Goal: Information Seeking & Learning: Learn about a topic

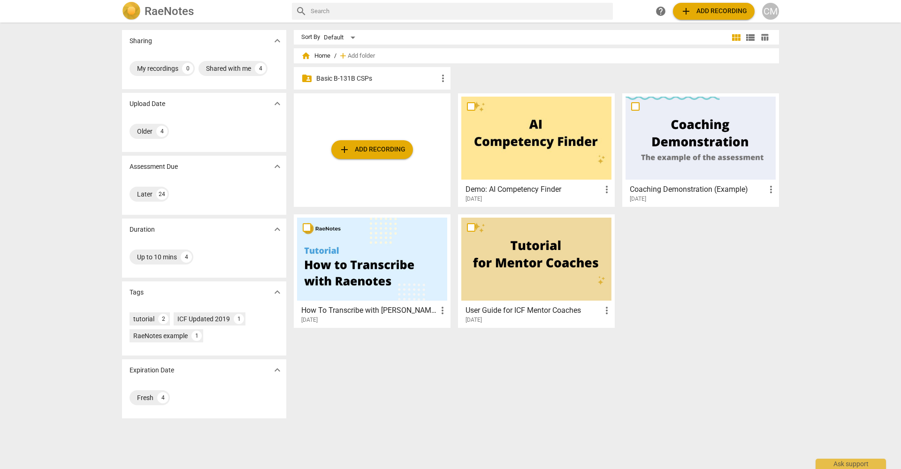
click at [349, 78] on p "Basic B-131B CSPs" at bounding box center [376, 79] width 121 height 10
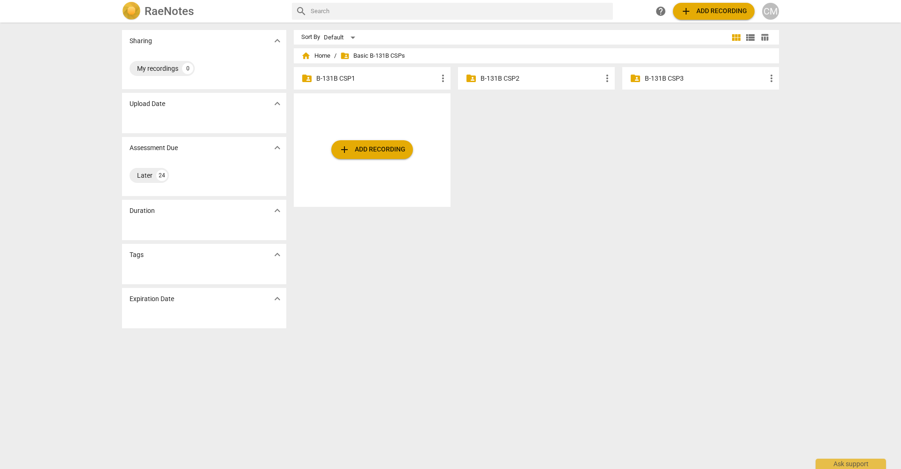
click at [367, 79] on p "B-131B CSP1" at bounding box center [376, 79] width 121 height 10
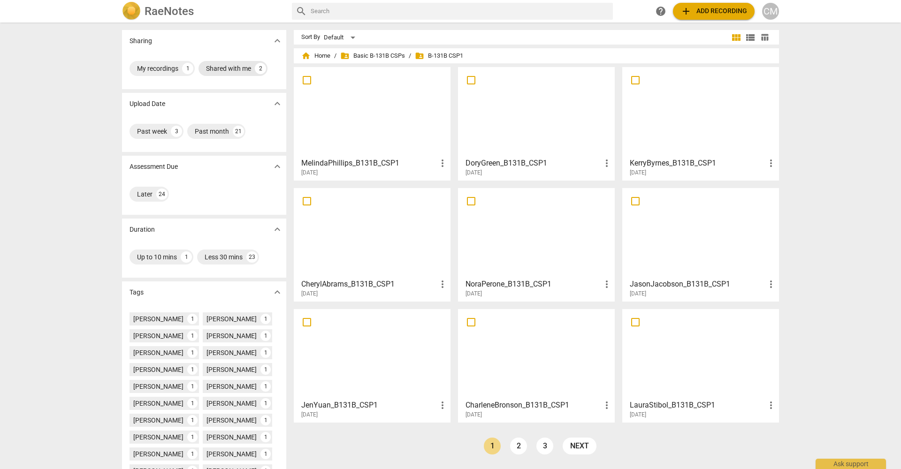
click at [232, 66] on div "Shared with me" at bounding box center [228, 68] width 45 height 9
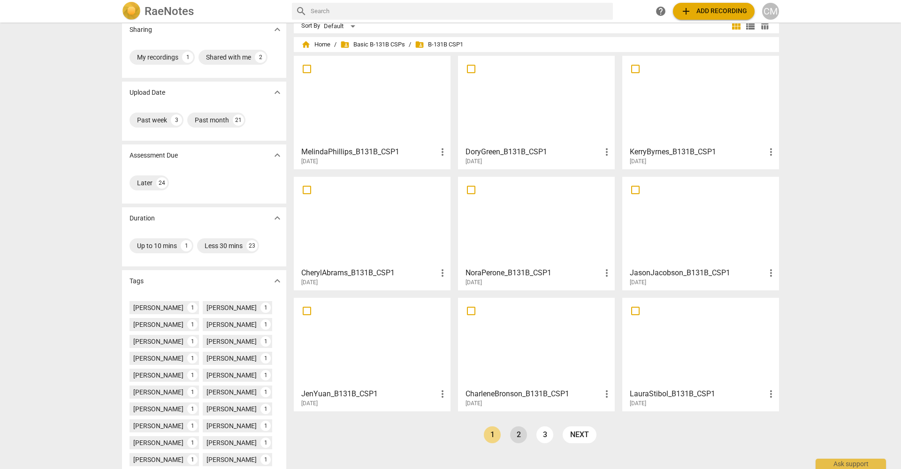
click at [520, 435] on link "2" at bounding box center [518, 435] width 17 height 17
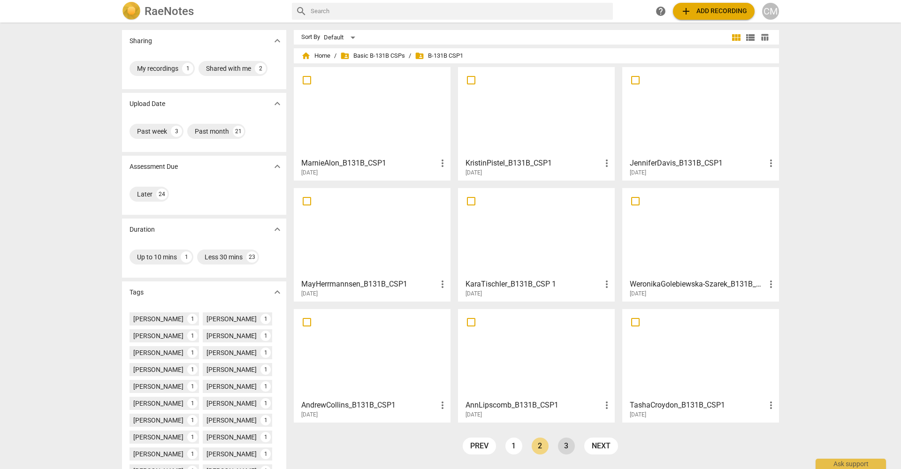
click at [570, 444] on link "3" at bounding box center [566, 446] width 17 height 17
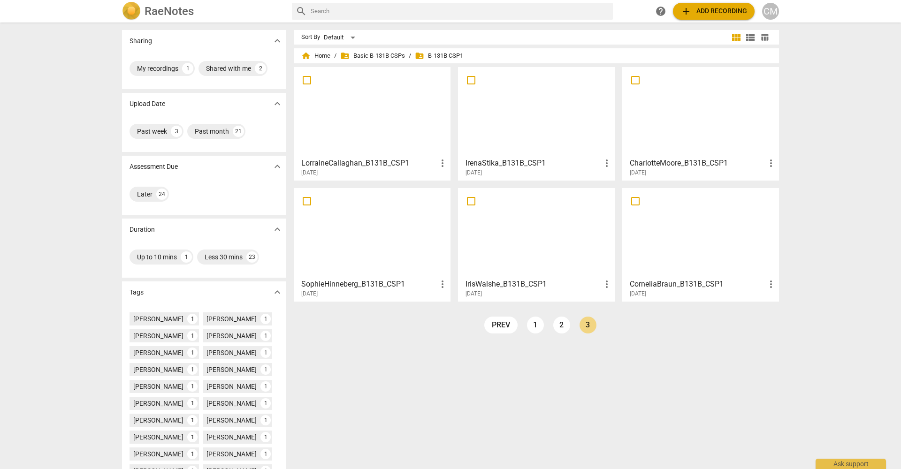
click at [686, 132] on div at bounding box center [701, 111] width 150 height 83
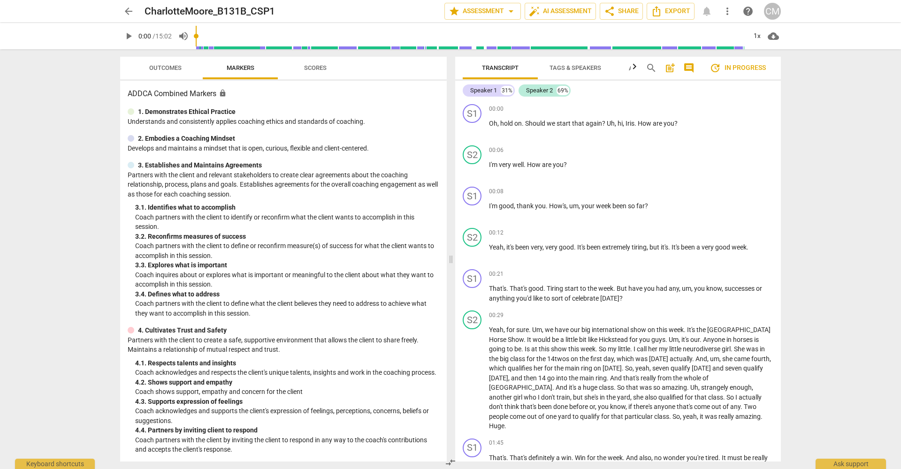
click at [157, 70] on span "Outcomes" at bounding box center [165, 67] width 32 height 7
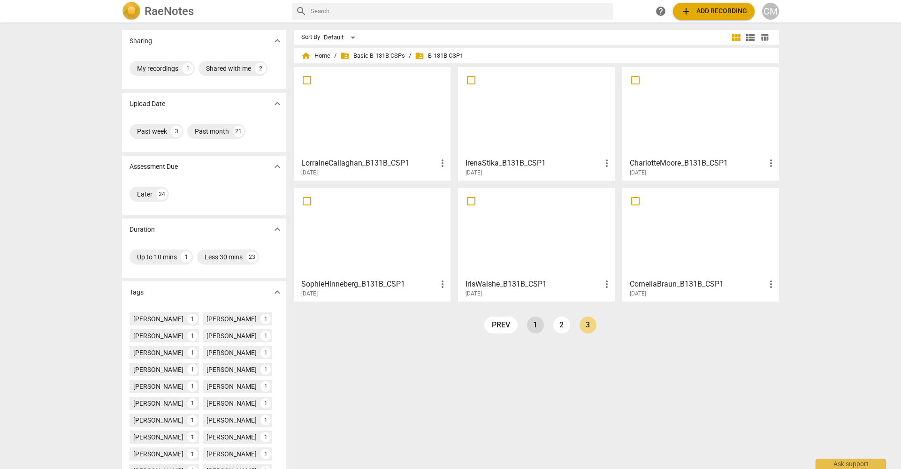
click at [533, 325] on link "1" at bounding box center [535, 325] width 17 height 17
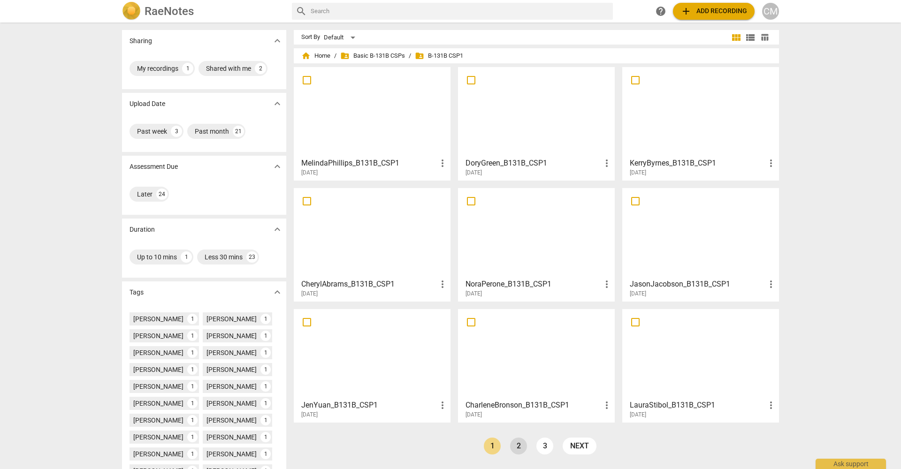
click at [520, 450] on link "2" at bounding box center [518, 446] width 17 height 17
click at [561, 446] on link "3" at bounding box center [566, 446] width 17 height 17
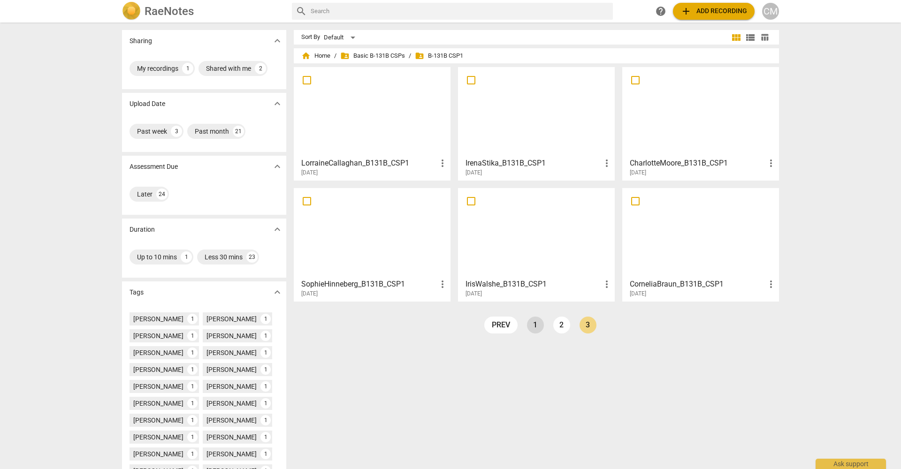
click at [531, 328] on link "1" at bounding box center [535, 325] width 17 height 17
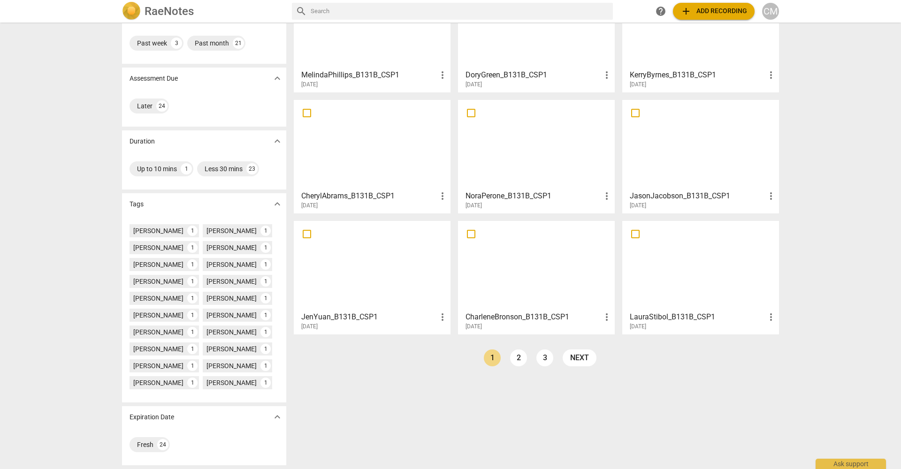
scroll to position [88, 0]
click at [273, 416] on span "expand_more" at bounding box center [277, 417] width 11 height 11
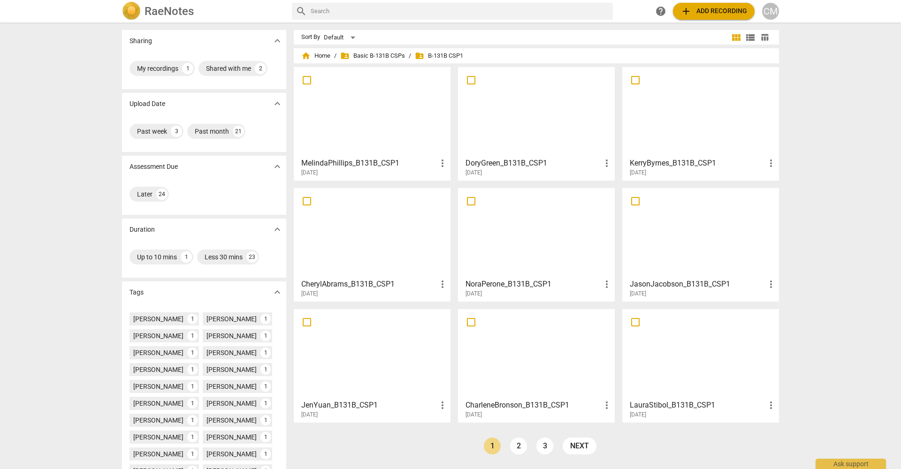
scroll to position [0, 0]
click at [275, 294] on span "expand_more" at bounding box center [277, 292] width 11 height 11
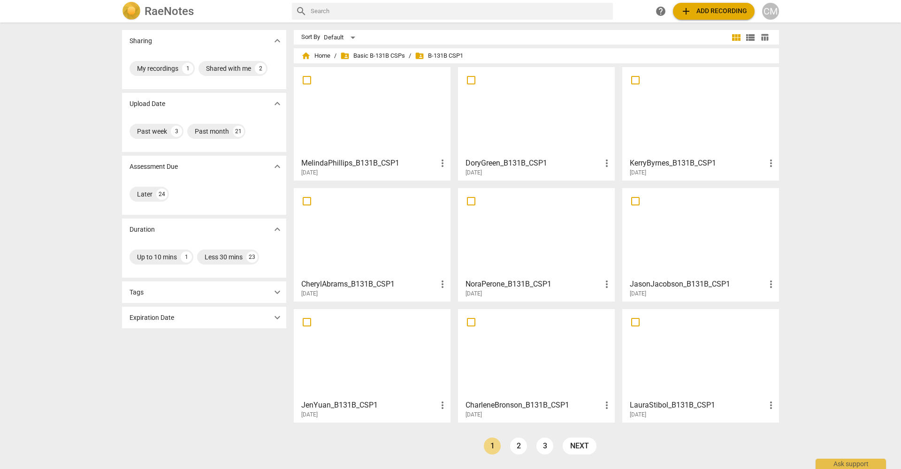
click at [279, 223] on button "expand_more" at bounding box center [277, 229] width 14 height 14
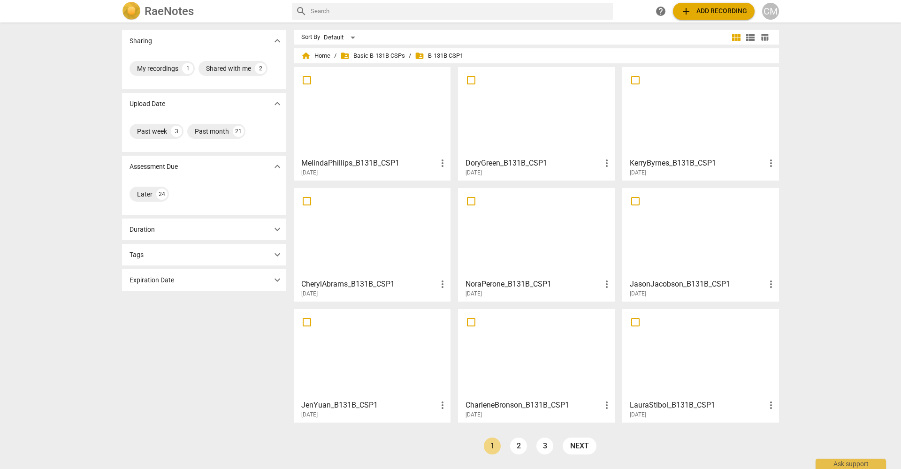
click at [278, 169] on span "expand_more" at bounding box center [277, 166] width 11 height 11
click at [276, 99] on span "expand_more" at bounding box center [277, 103] width 11 height 11
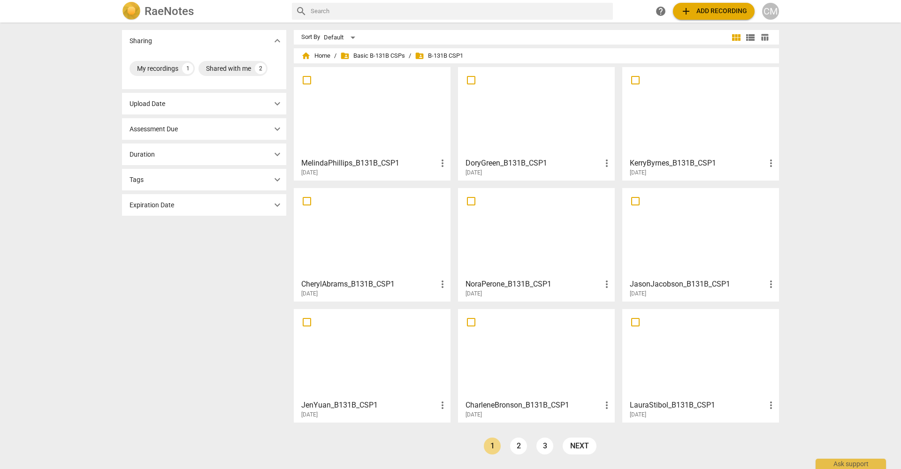
click at [275, 42] on span "expand_more" at bounding box center [277, 40] width 11 height 11
